Goal: Complete application form

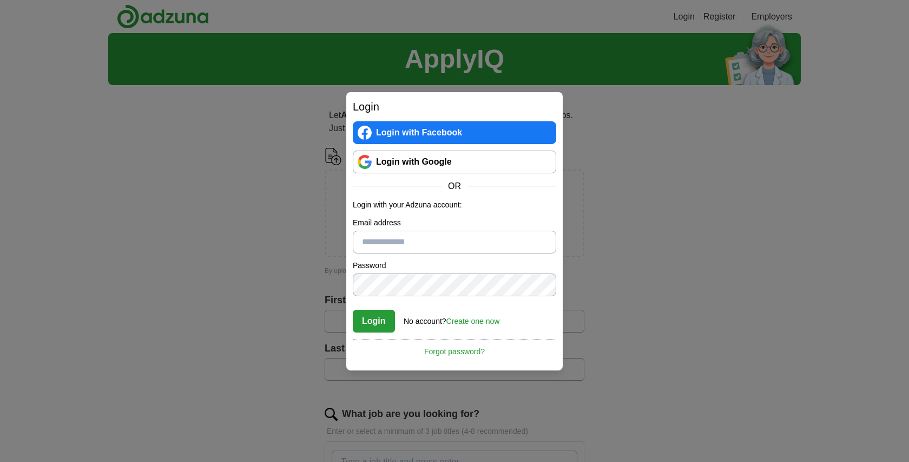
click at [513, 162] on link "Login with Google" at bounding box center [454, 161] width 203 height 23
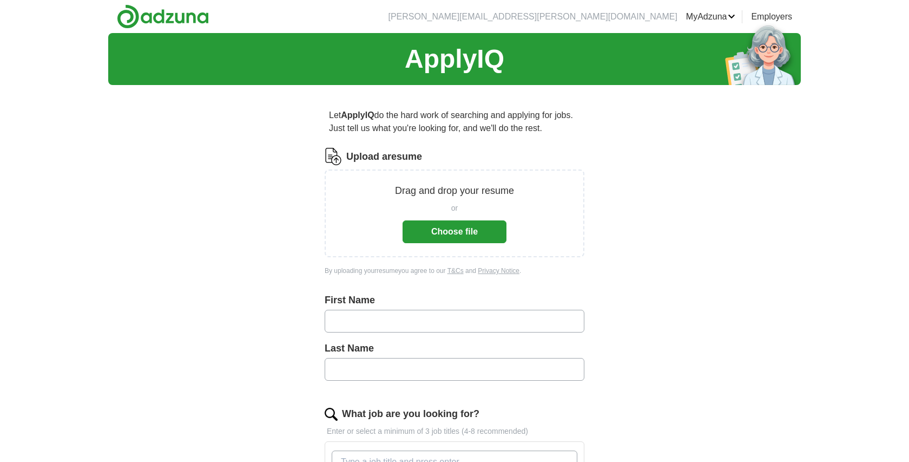
click at [460, 233] on button "Choose file" at bounding box center [455, 231] width 104 height 23
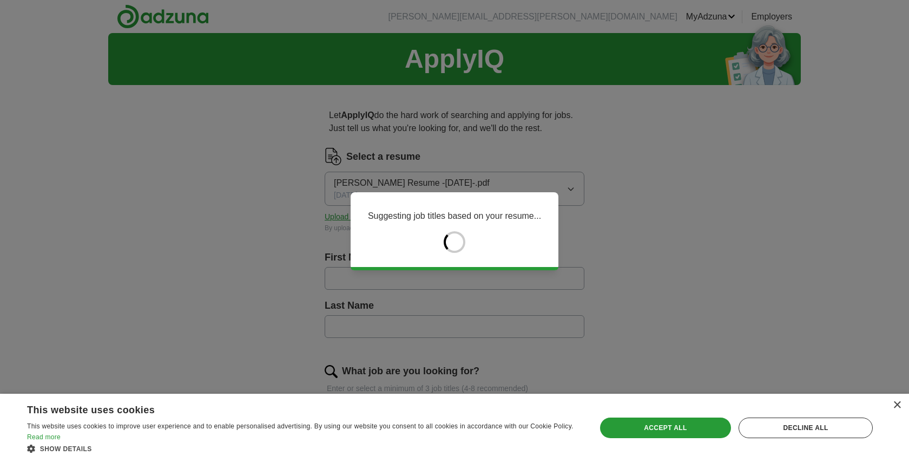
type input "*****"
type input "******"
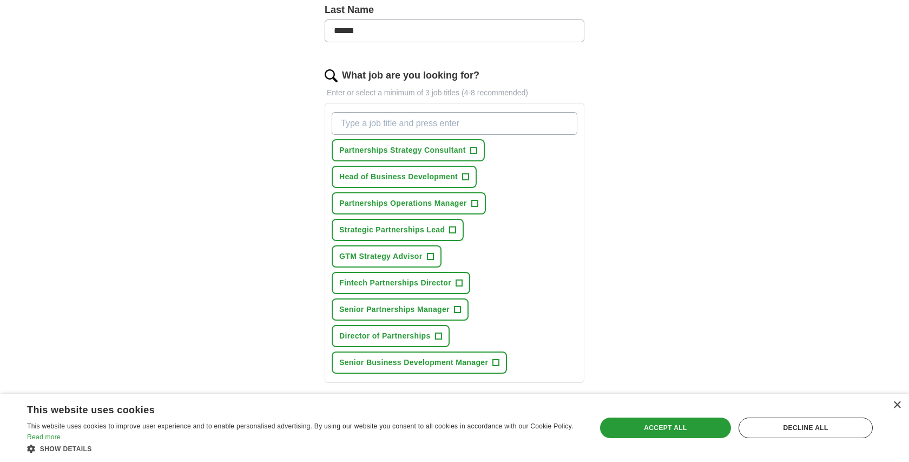
scroll to position [299, 0]
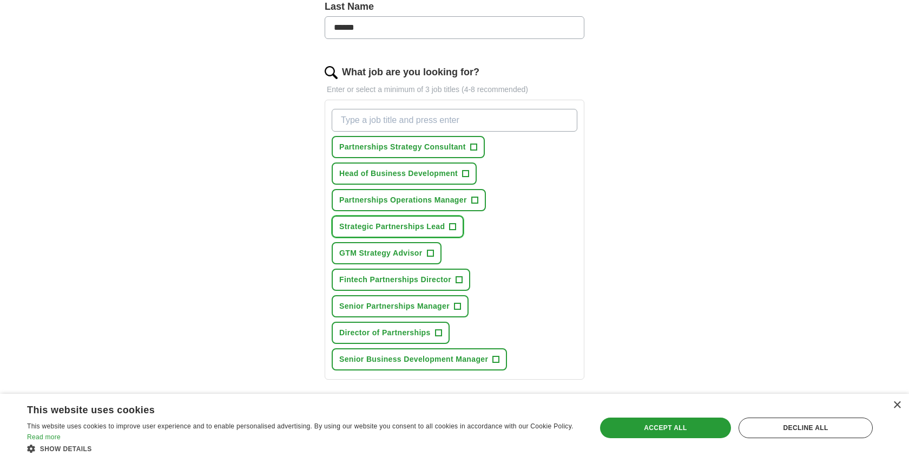
click at [454, 223] on span "+" at bounding box center [453, 226] width 6 height 9
click at [457, 282] on span "+" at bounding box center [459, 279] width 6 height 9
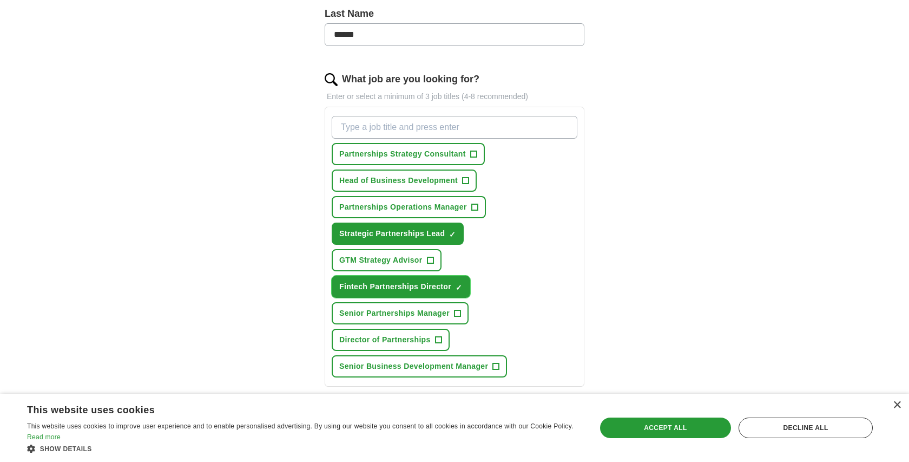
scroll to position [291, 0]
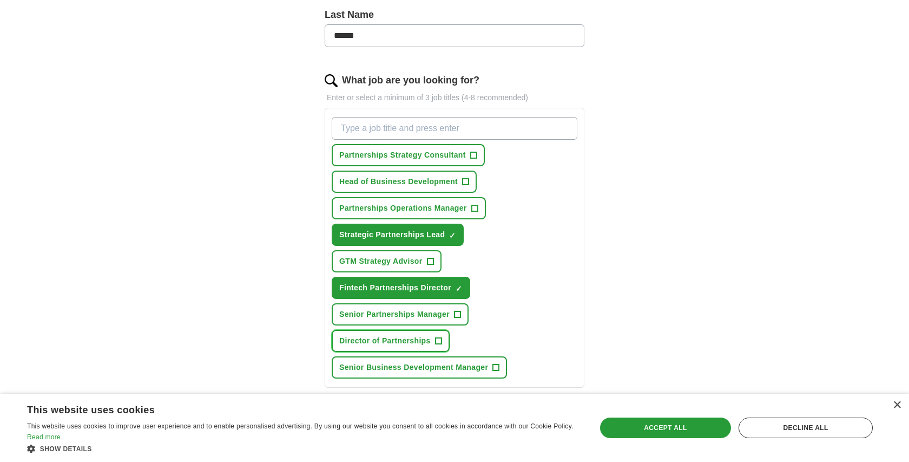
click at [436, 332] on button "Director of Partnerships +" at bounding box center [391, 341] width 118 height 22
click at [454, 190] on button "Head of Business Development +" at bounding box center [404, 181] width 145 height 22
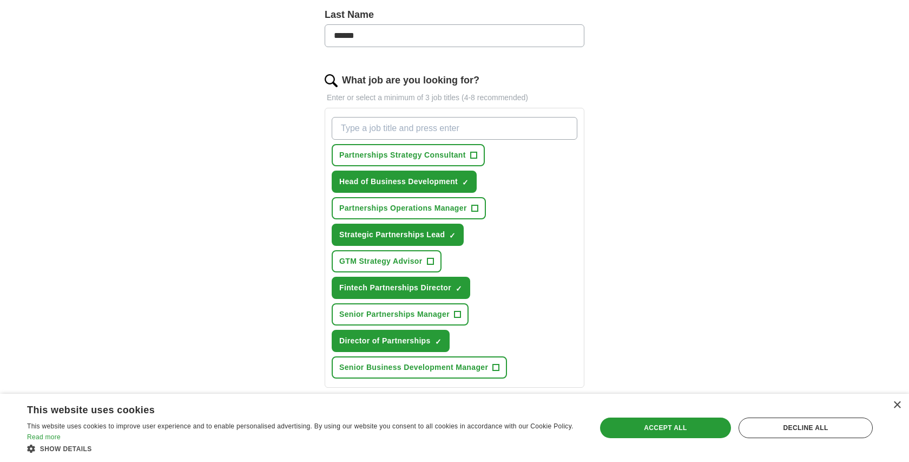
click at [472, 130] on input "What job are you looking for?" at bounding box center [455, 128] width 246 height 23
type input "h"
type input "v"
type input "VP of Partnerships"
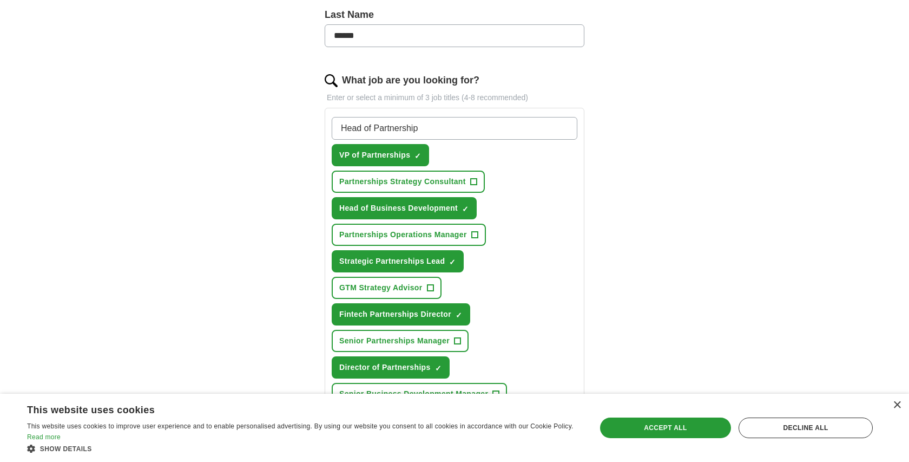
type input "Head of Partnerships"
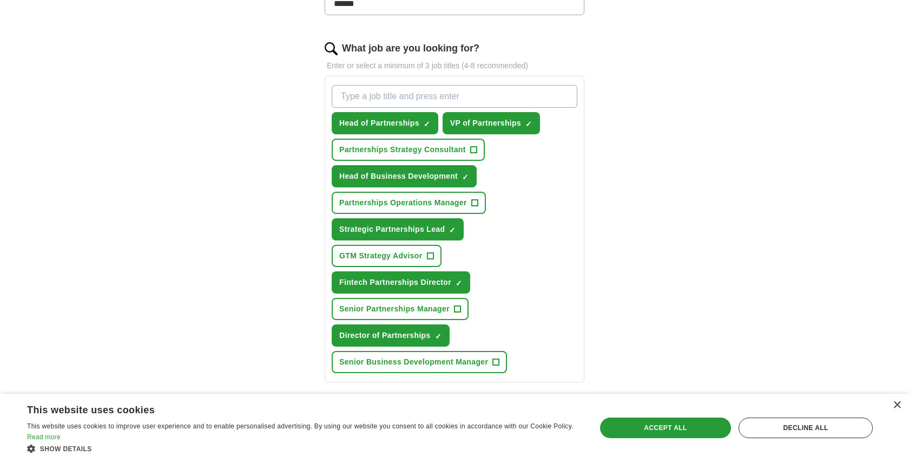
scroll to position [320, 0]
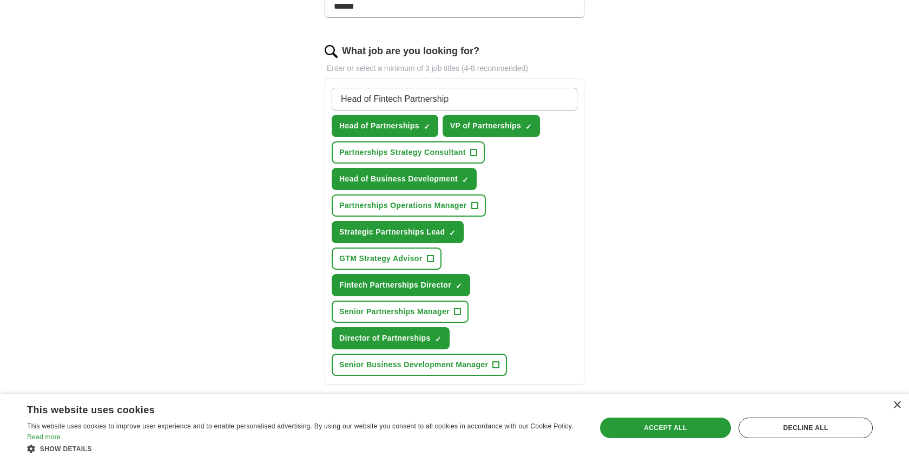
type input "Head of Fintech Partnerships"
drag, startPoint x: 374, startPoint y: 101, endPoint x: 512, endPoint y: 108, distance: 138.2
click at [512, 108] on input "Head of Fintech Partnerships" at bounding box center [455, 99] width 246 height 23
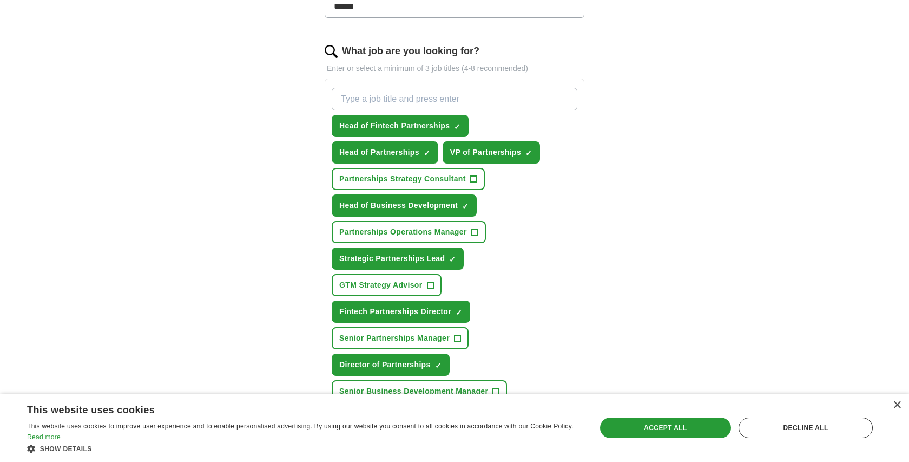
click at [512, 108] on input "What job are you looking for?" at bounding box center [455, 99] width 246 height 23
paste input "Fintech Partnerships"
type input "Fintech Partnerships Lead"
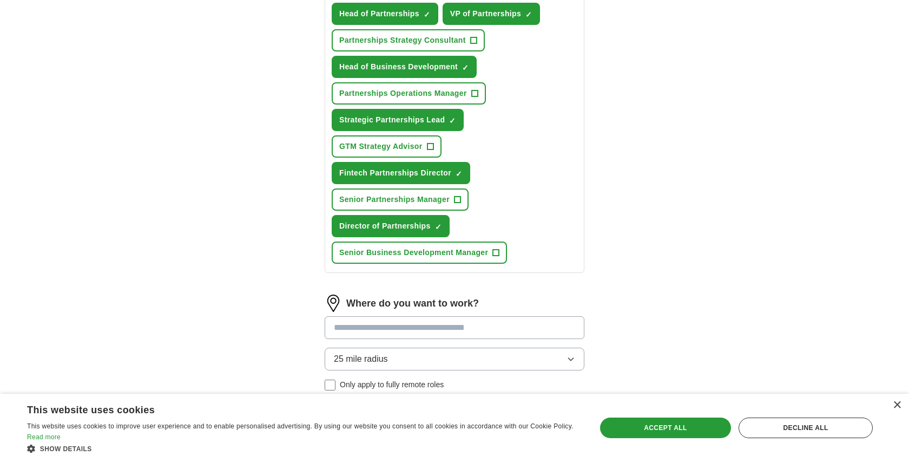
scroll to position [546, 0]
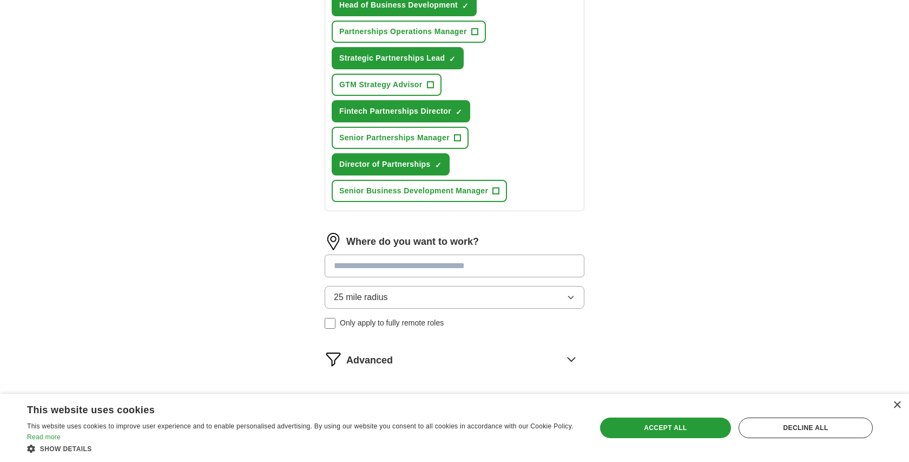
click at [492, 271] on input at bounding box center [455, 265] width 260 height 23
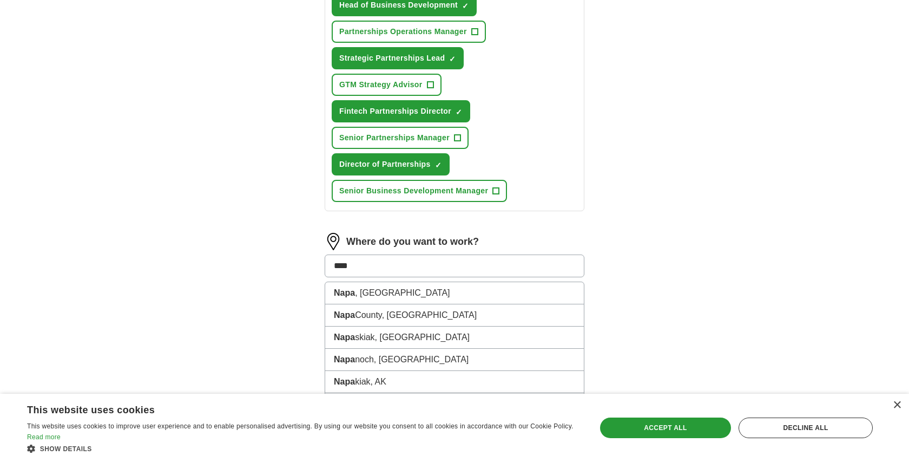
click at [463, 269] on input "****" at bounding box center [455, 265] width 260 height 23
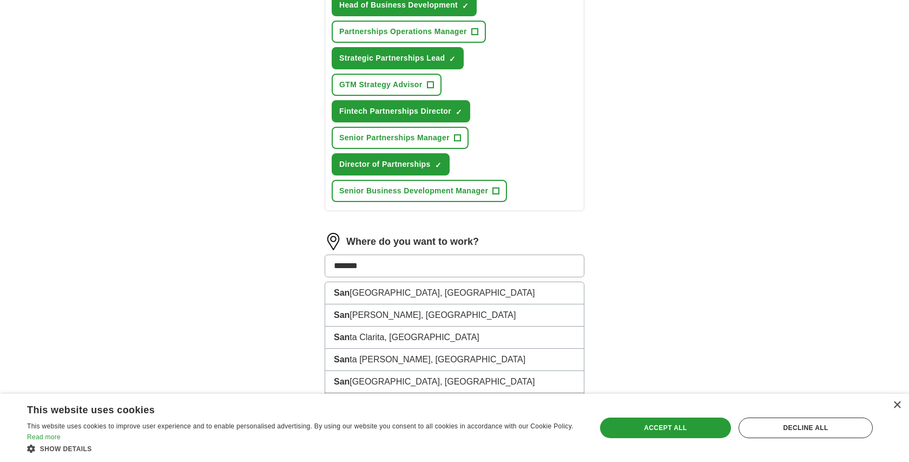
type input "********"
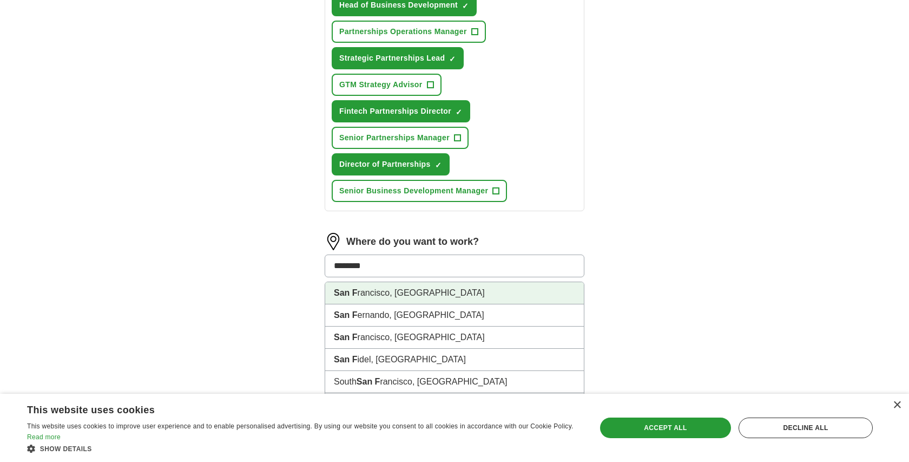
click at [419, 289] on li "San F rancisco, [GEOGRAPHIC_DATA]" at bounding box center [454, 293] width 259 height 22
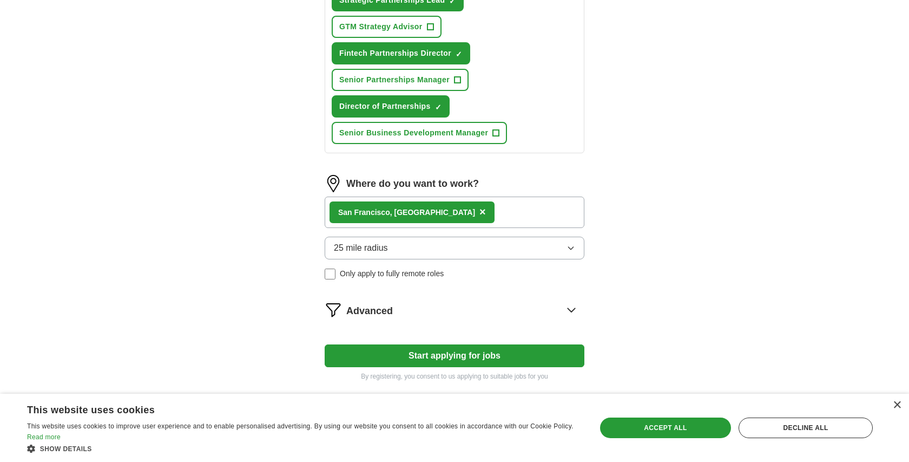
scroll to position [648, 0]
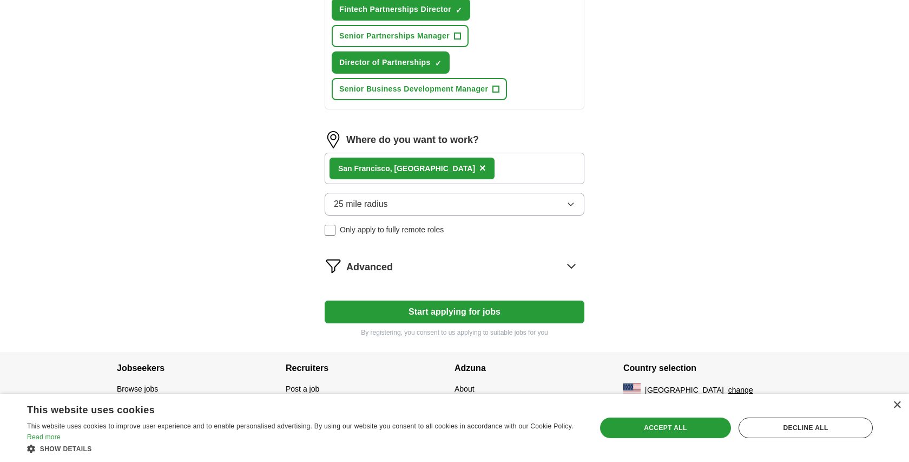
click at [408, 308] on button "Start applying for jobs" at bounding box center [455, 311] width 260 height 23
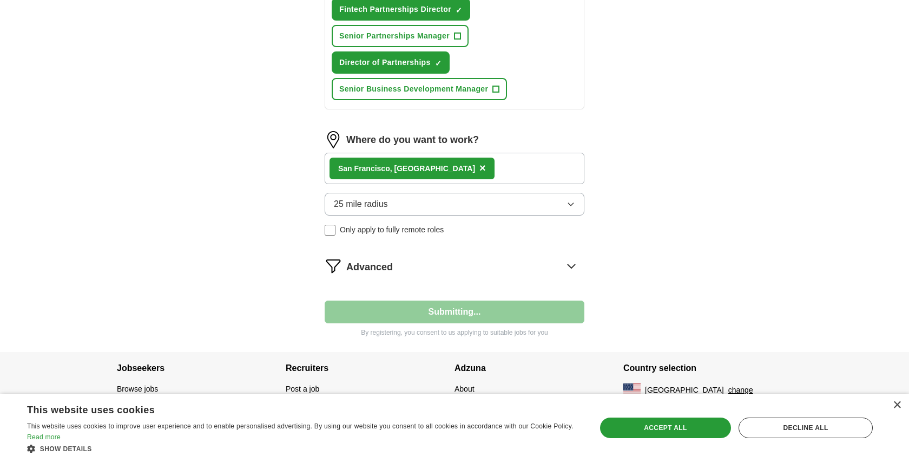
select select "**"
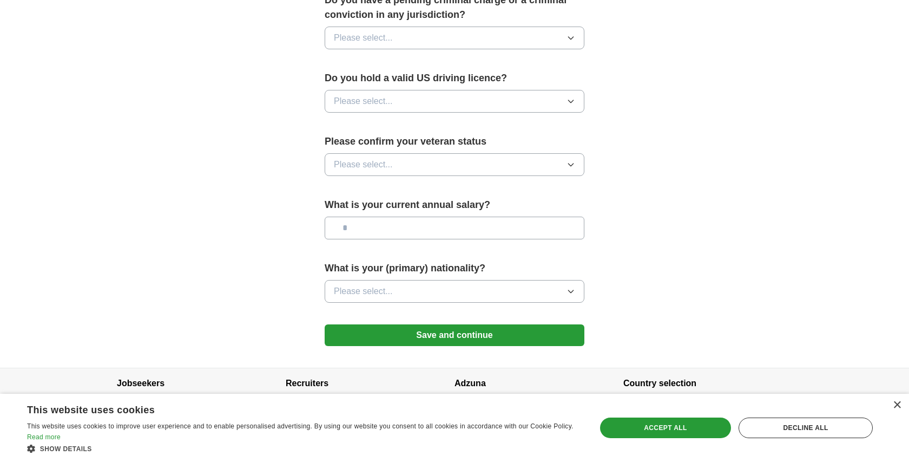
scroll to position [651, 0]
click at [480, 324] on button "Save and continue" at bounding box center [455, 335] width 260 height 22
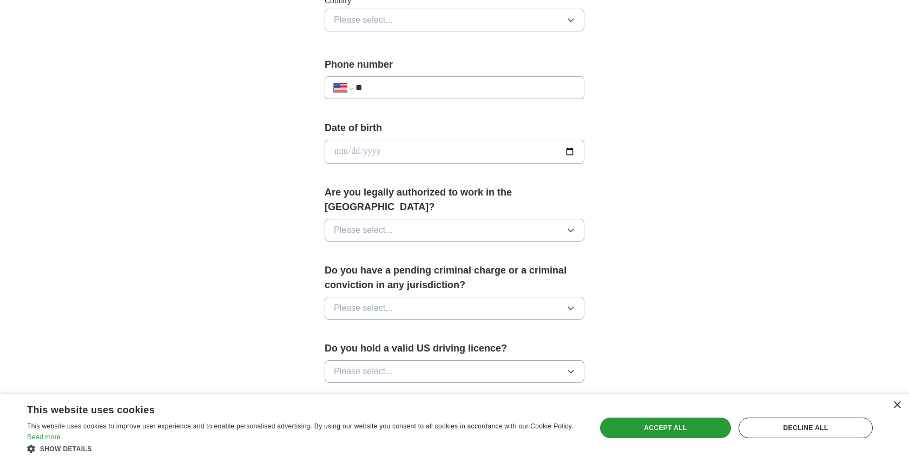
scroll to position [362, 0]
